Goal: Check status

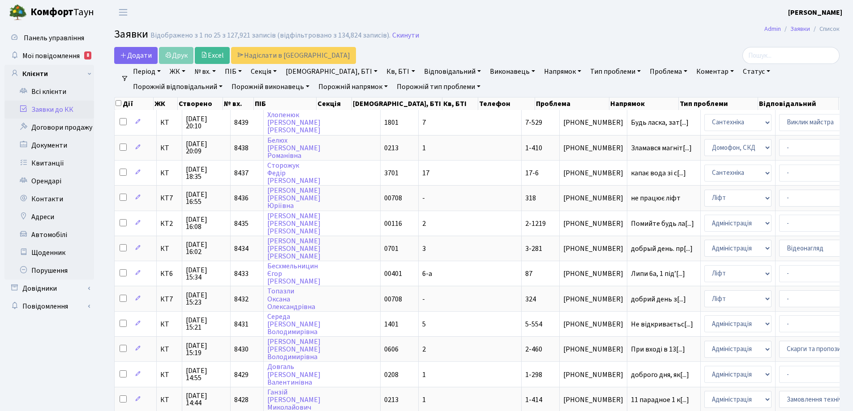
select select "25"
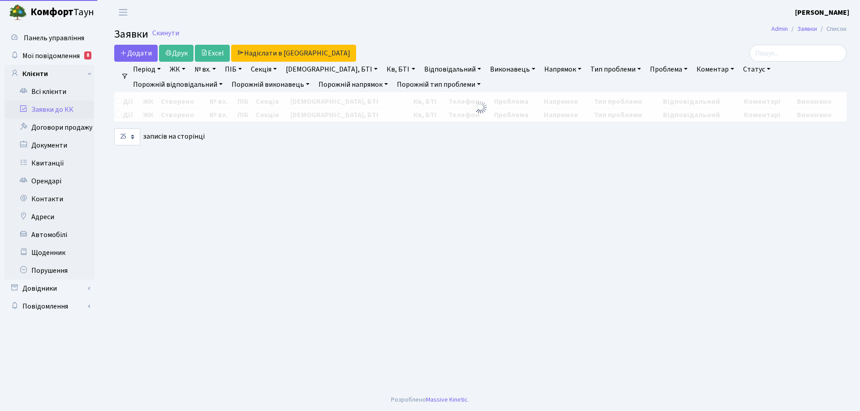
select select "25"
